Goal: Transaction & Acquisition: Obtain resource

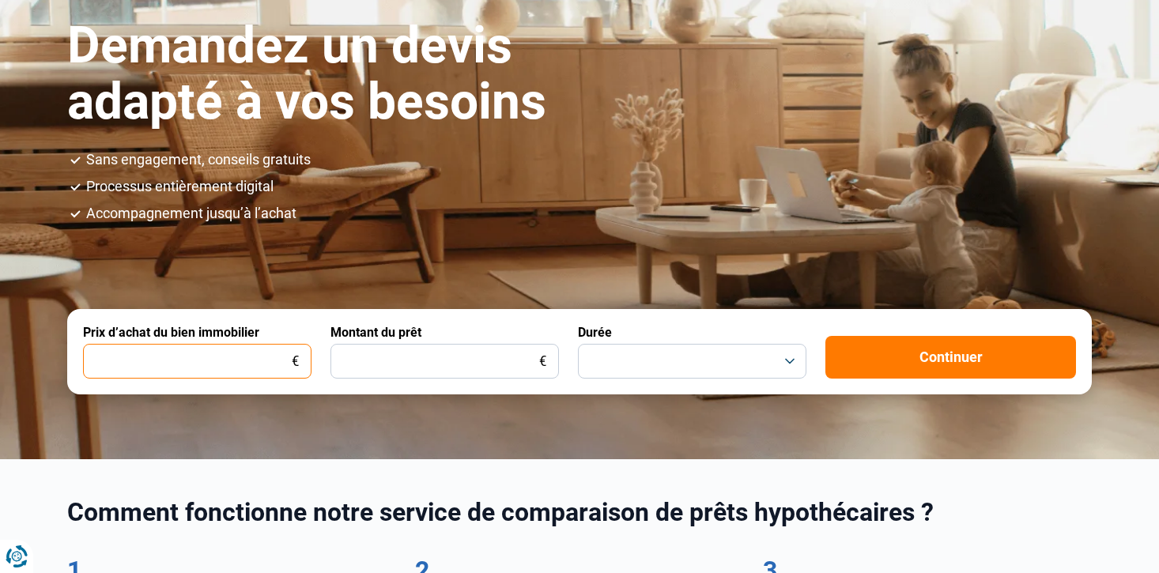
click at [228, 362] on input "Prix d’achat du bien immobilier" at bounding box center [197, 361] width 229 height 35
drag, startPoint x: 183, startPoint y: 358, endPoint x: 40, endPoint y: 341, distance: 144.2
click at [40, 341] on section "Demandez un devis adapté à vos besoins Sans engagement, conseils gratuits Proce…" at bounding box center [579, 187] width 1159 height 541
type input "500.000"
click at [453, 374] on input "Montant du prêt" at bounding box center [445, 361] width 229 height 35
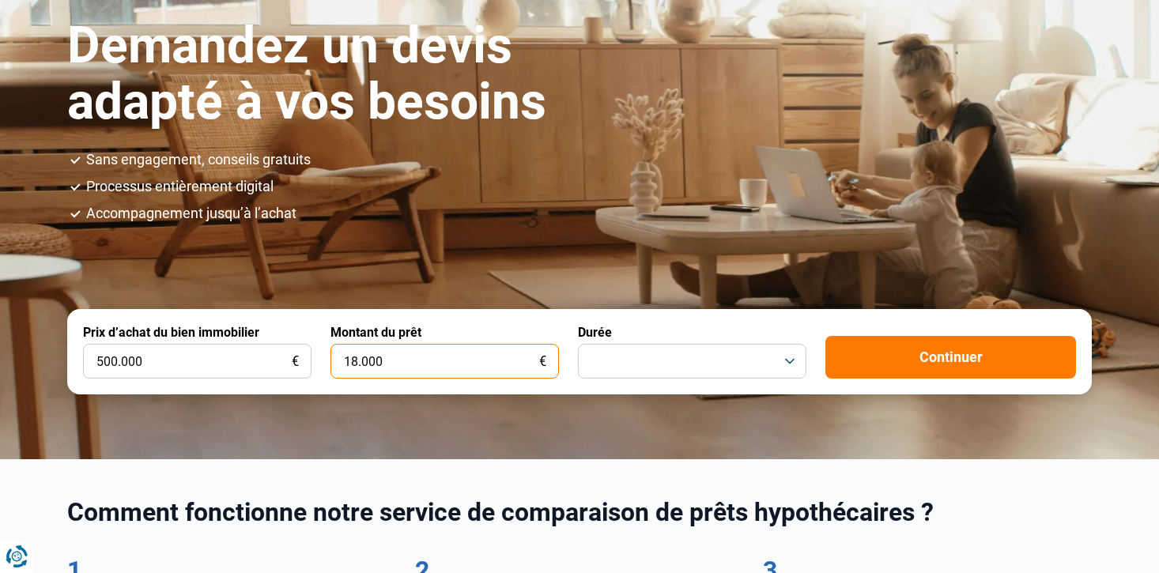
type input "180.000"
click at [671, 365] on button "button" at bounding box center [692, 361] width 229 height 35
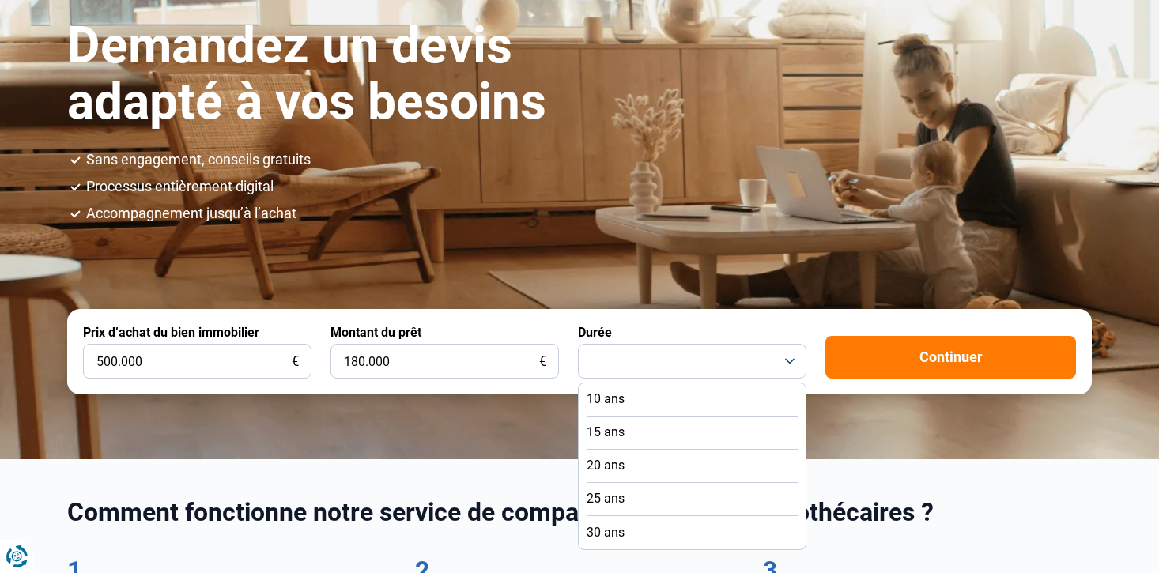
click at [644, 430] on li "15 ans" at bounding box center [692, 433] width 211 height 33
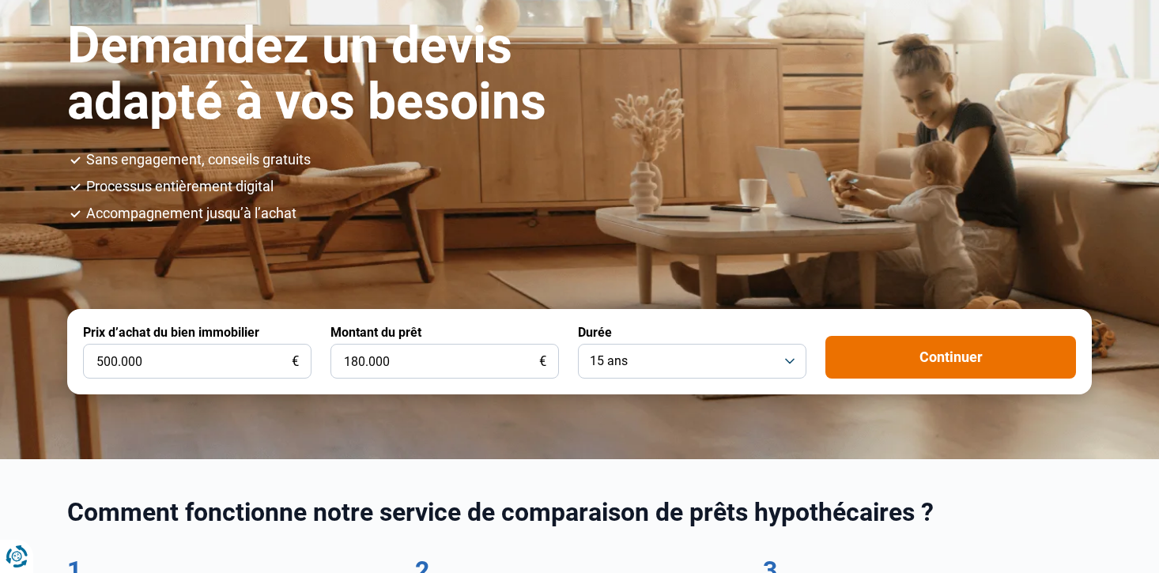
click at [975, 361] on button "Continuer" at bounding box center [951, 357] width 251 height 43
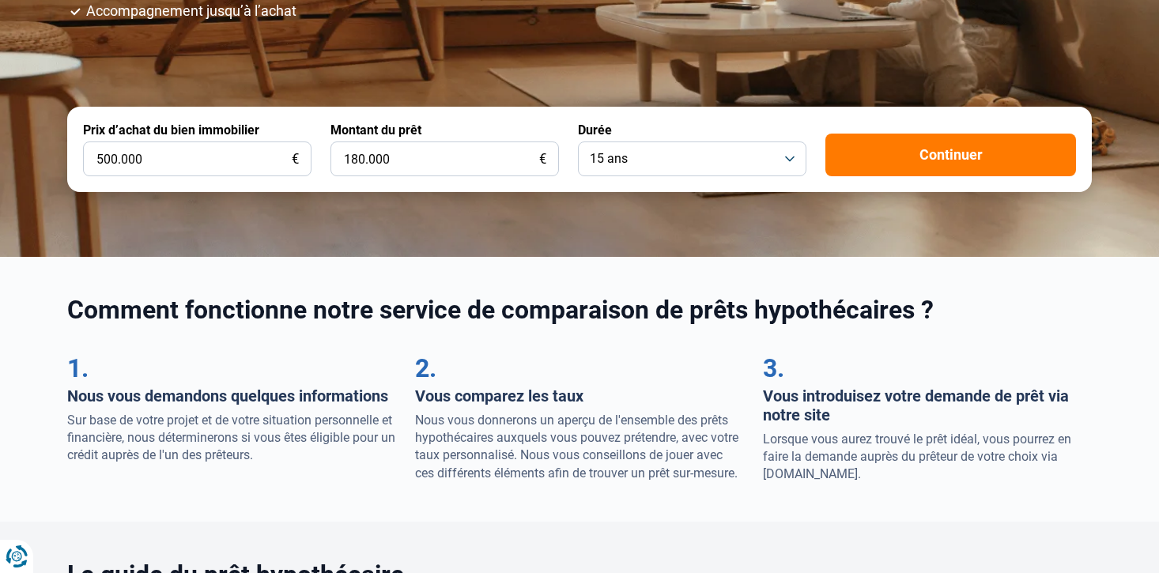
scroll to position [379, 0]
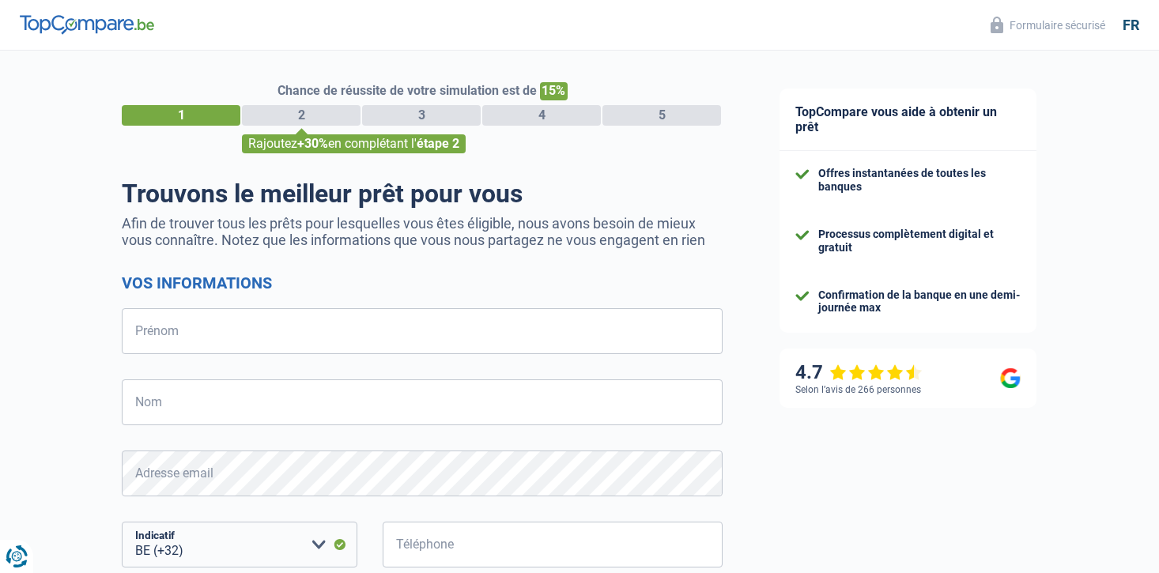
select select "32"
